Goal: Task Accomplishment & Management: Use online tool/utility

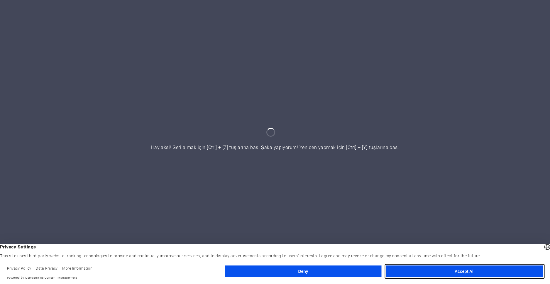
click at [455, 269] on button "Accept All" at bounding box center [465, 271] width 157 height 12
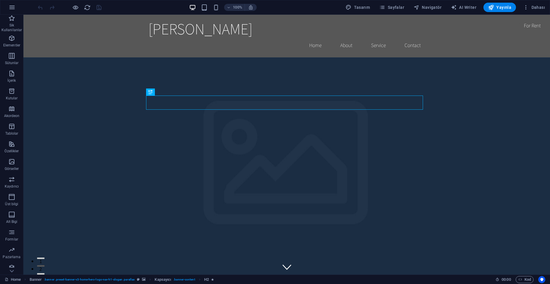
drag, startPoint x: 550, startPoint y: 25, endPoint x: 570, endPoint y: 29, distance: 20.9
click at [349, 7] on icon "button" at bounding box center [349, 7] width 6 height 6
select select "rem"
select select "200"
select select "px"
